Goal: Task Accomplishment & Management: Manage account settings

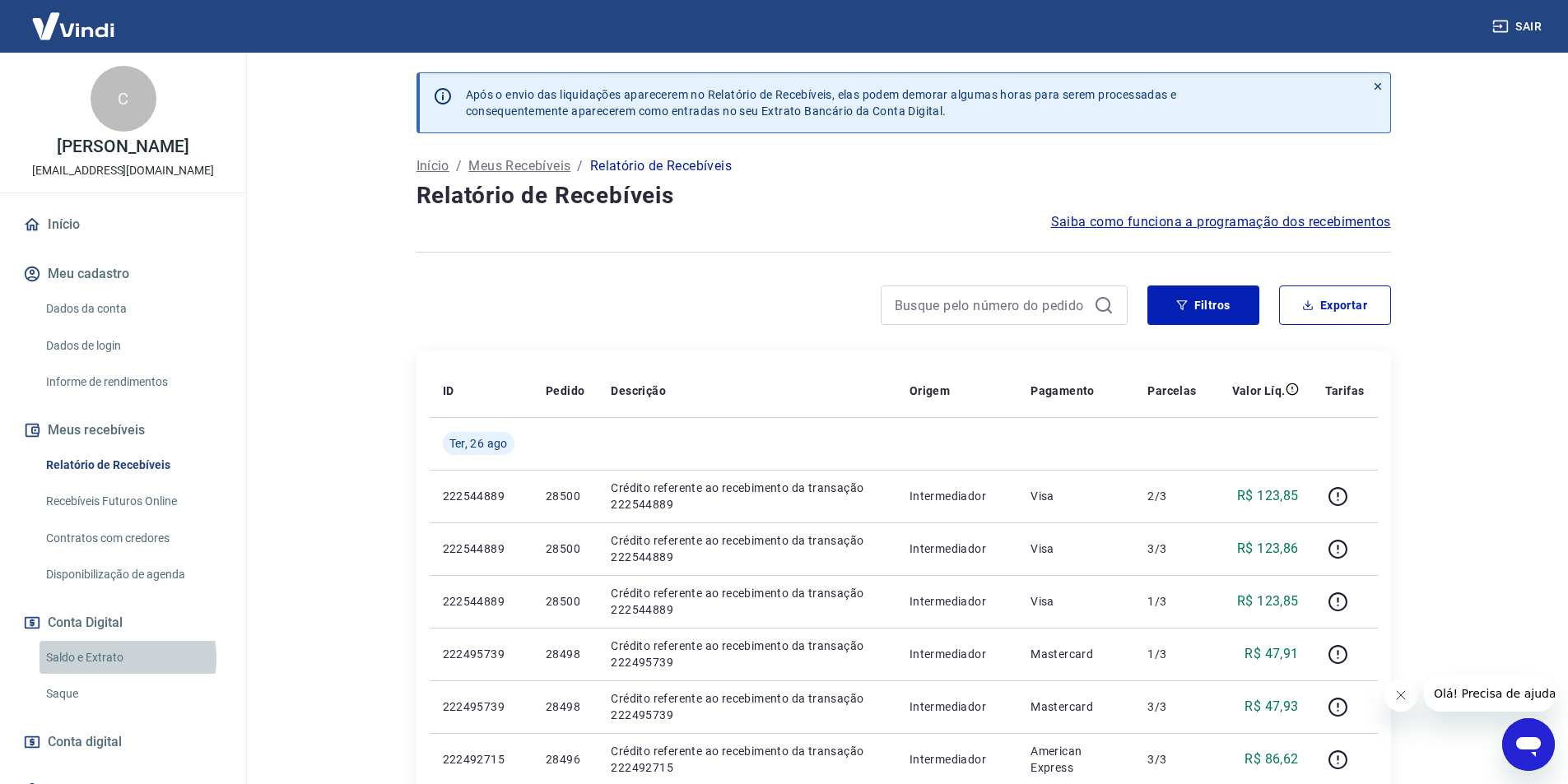
click at [114, 657] on link "Saldo e Extrato" at bounding box center [132, 657] width 187 height 34
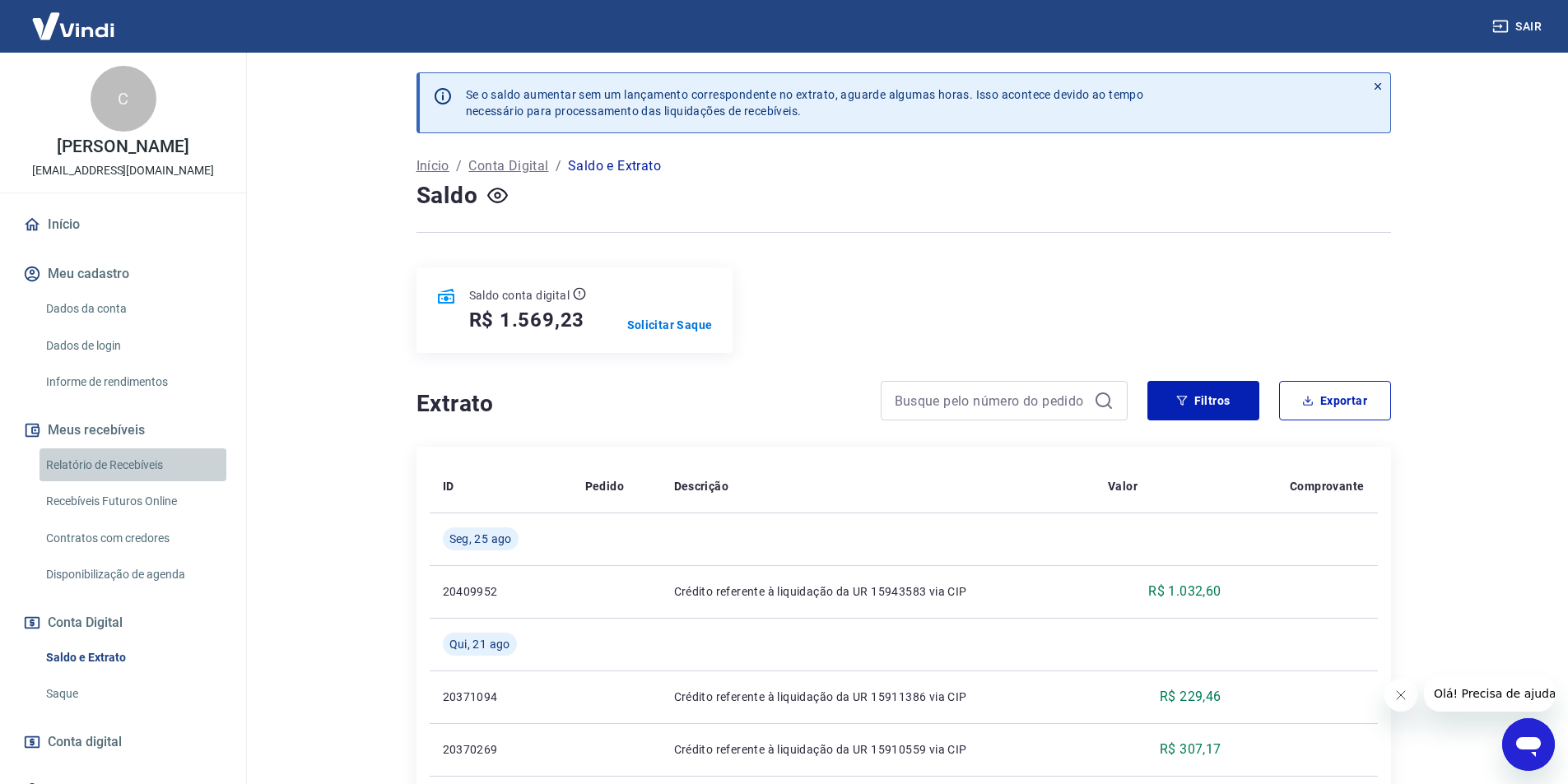
click at [157, 463] on link "Relatório de Recebíveis" at bounding box center [132, 464] width 187 height 34
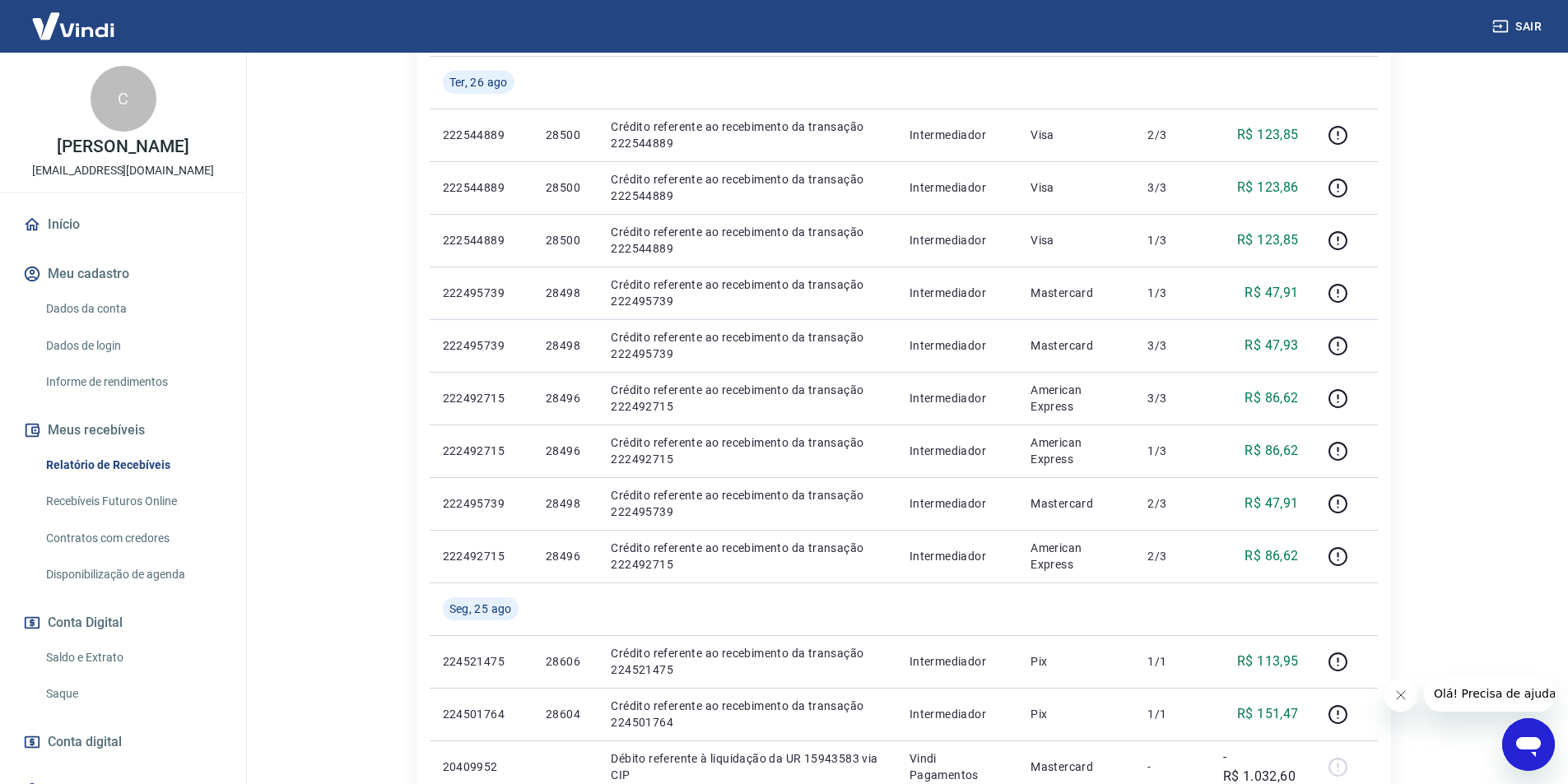
scroll to position [371, 0]
